Goal: Transaction & Acquisition: Purchase product/service

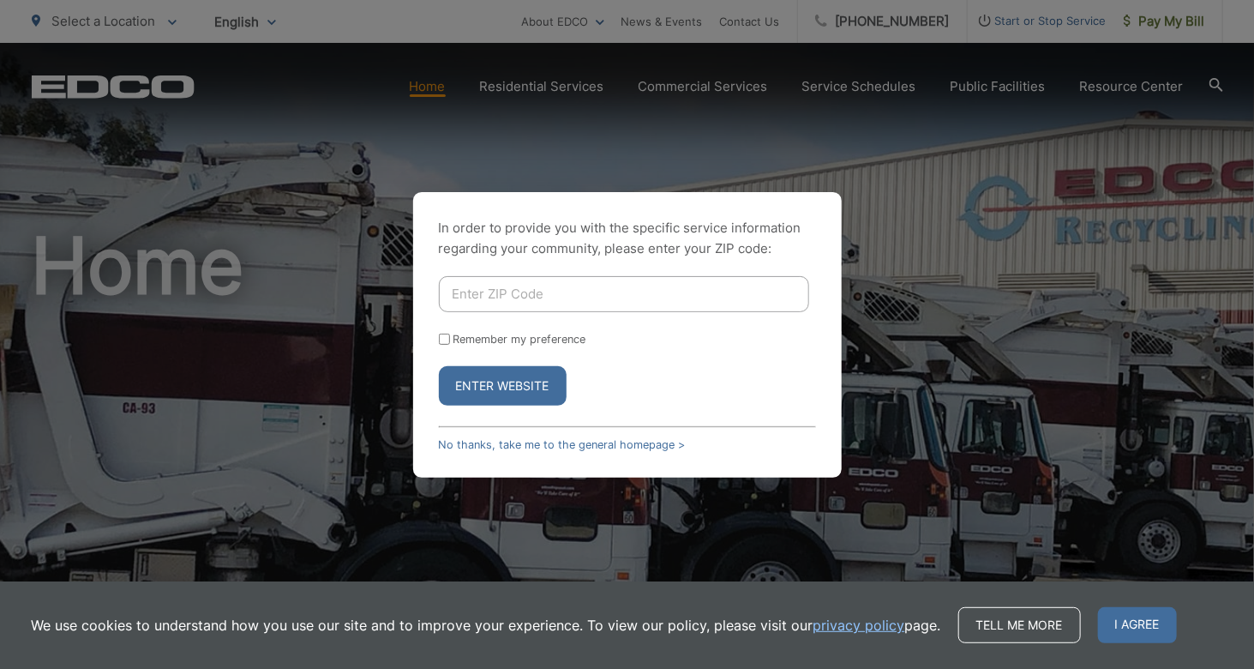
click at [509, 276] on div at bounding box center [627, 294] width 377 height 36
click at [505, 290] on input "Enter ZIP Code" at bounding box center [624, 294] width 370 height 36
type input "92024"
click at [439, 366] on button "Enter Website" at bounding box center [503, 385] width 128 height 39
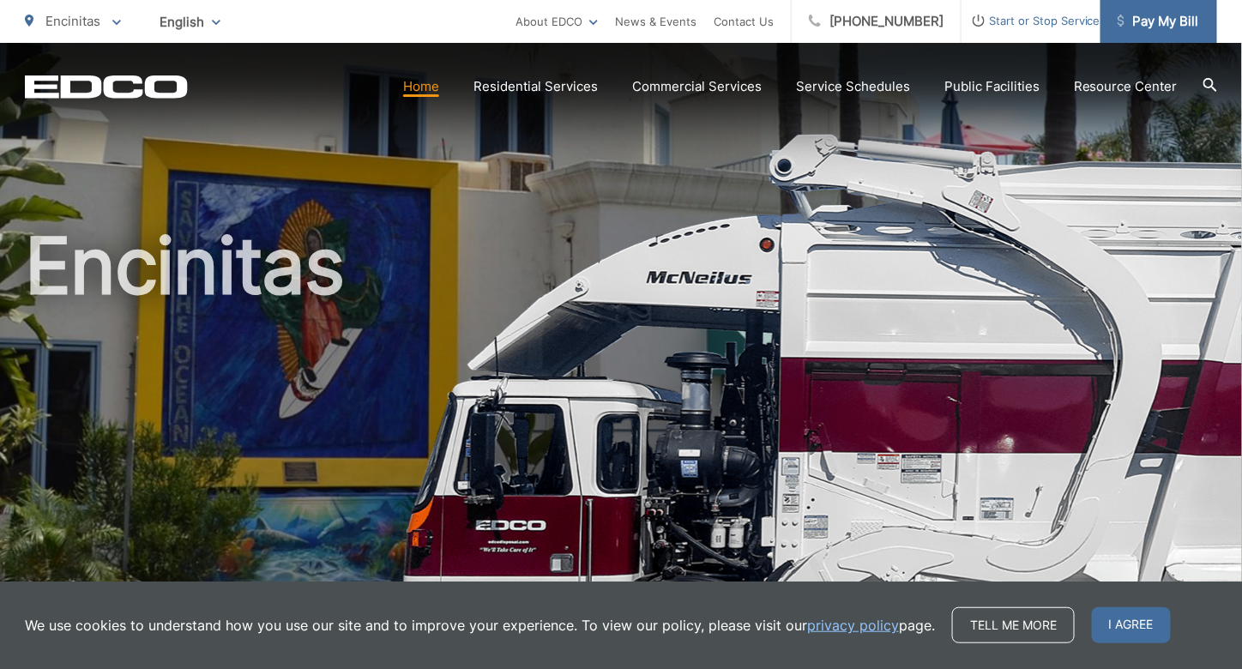
click at [1167, 21] on span "Pay My Bill" at bounding box center [1157, 21] width 81 height 21
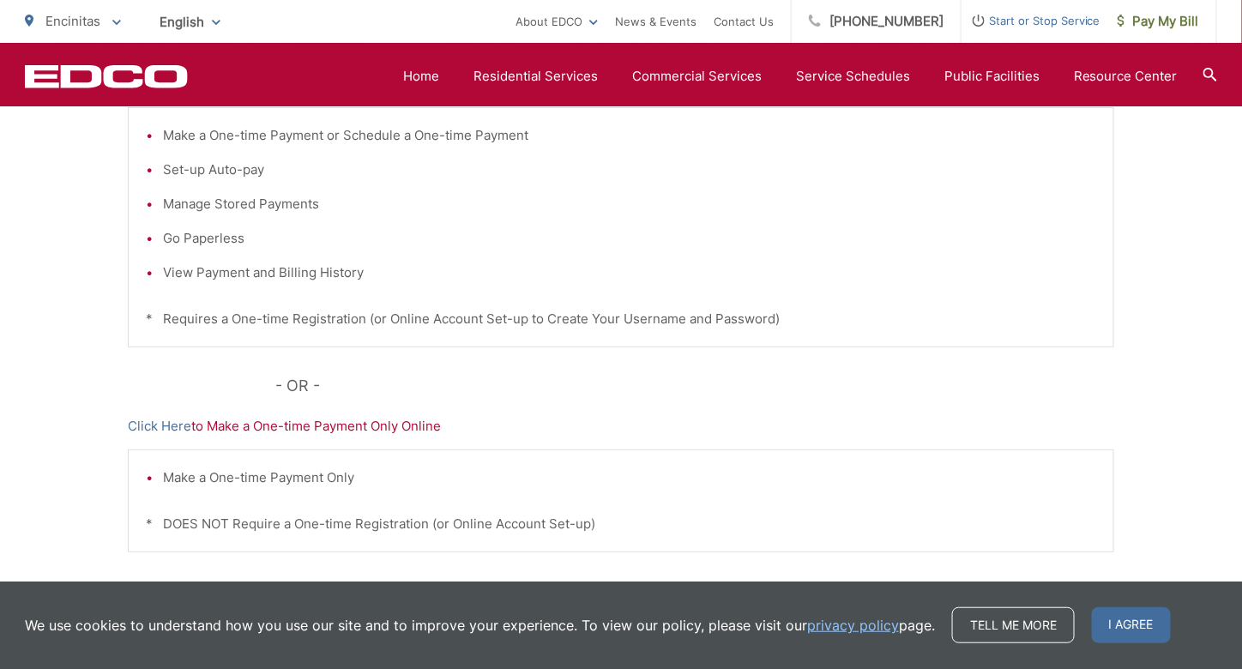
scroll to position [549, 0]
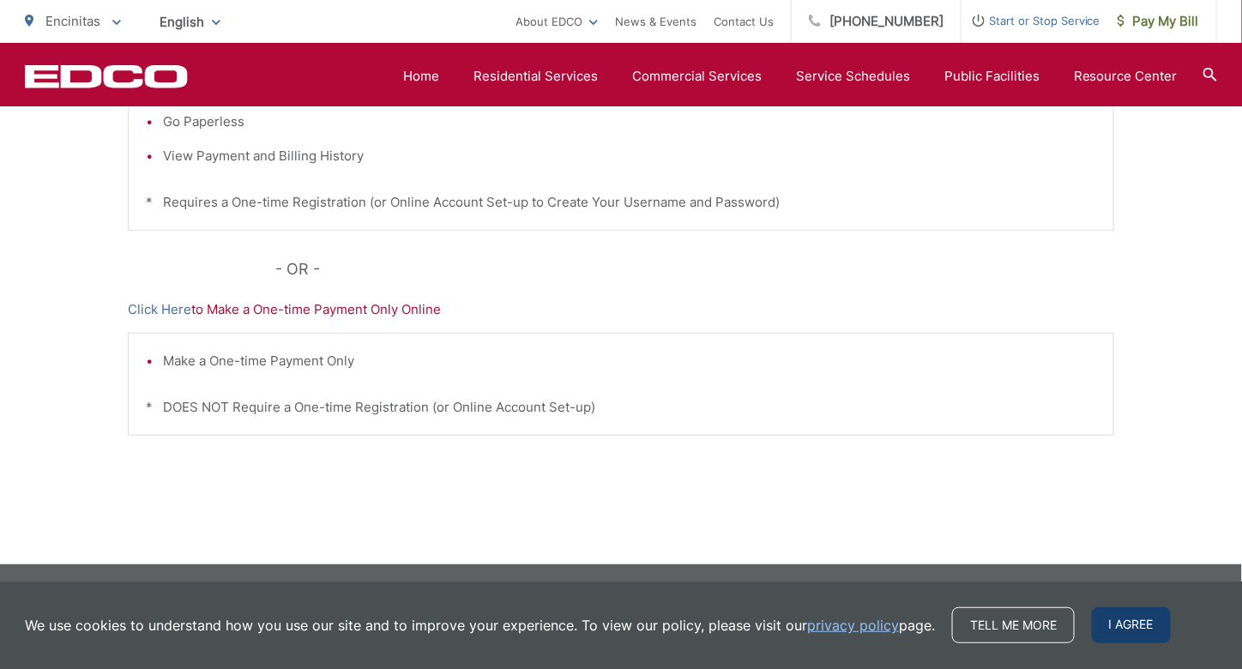
click at [1139, 620] on span "I agree" at bounding box center [1131, 625] width 79 height 36
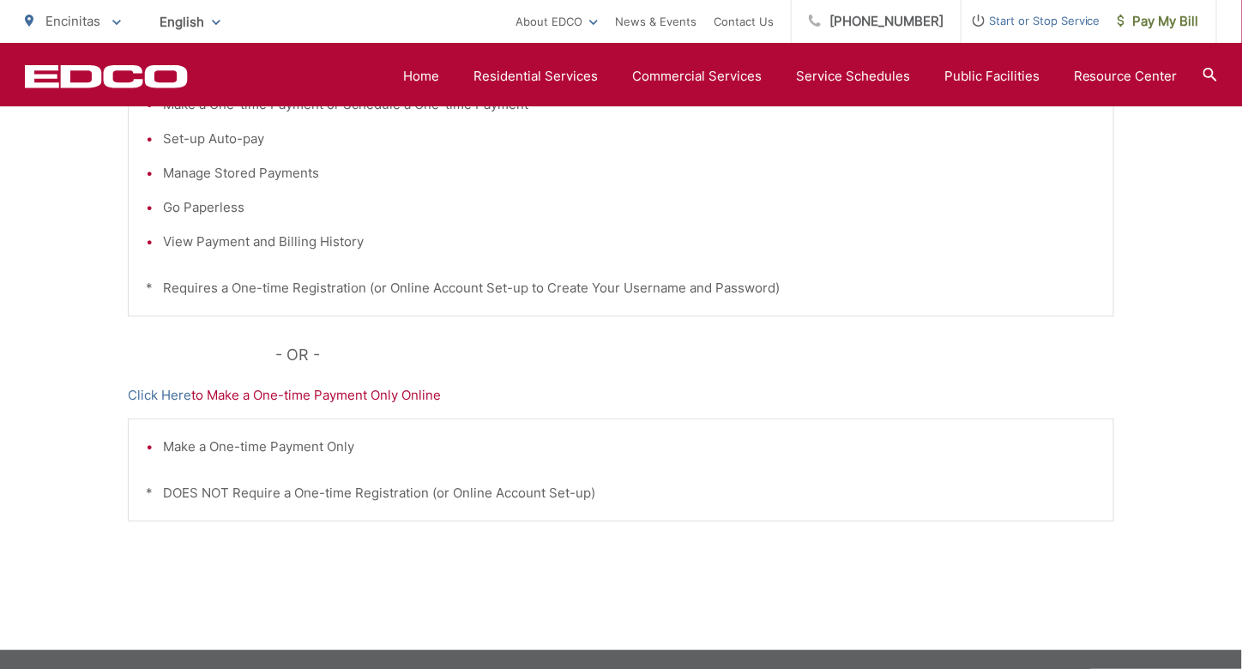
scroll to position [292, 0]
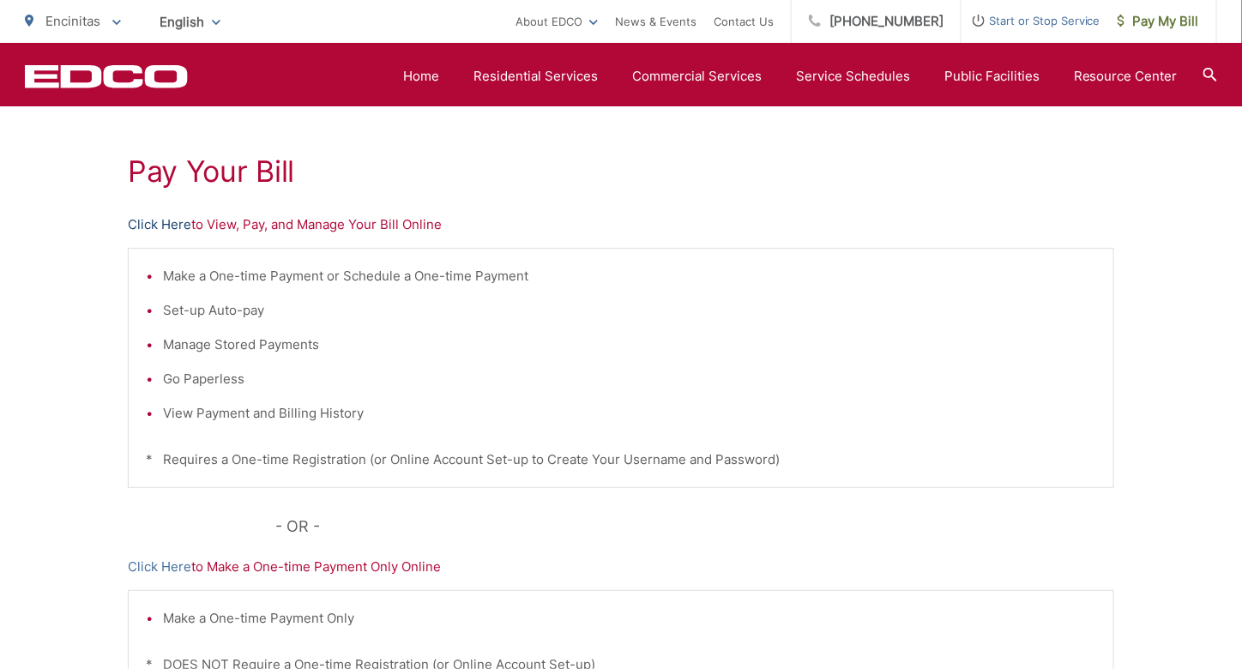
click at [170, 219] on link "Click Here" at bounding box center [159, 224] width 63 height 21
